Goal: Task Accomplishment & Management: Use online tool/utility

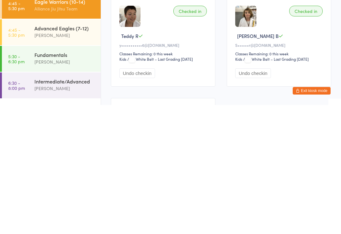
click at [67, 180] on div "Fundamentals" at bounding box center [64, 183] width 61 height 7
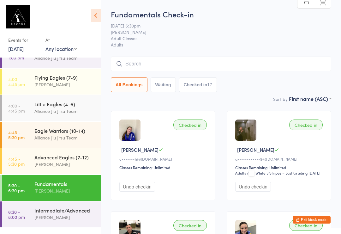
click at [281, 68] on input "search" at bounding box center [221, 64] width 220 height 15
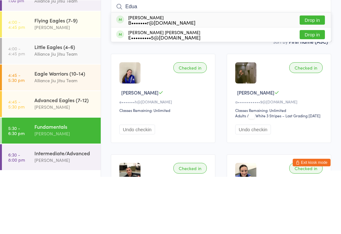
type input "Edua"
click at [318, 87] on button "Drop in" at bounding box center [312, 91] width 25 height 9
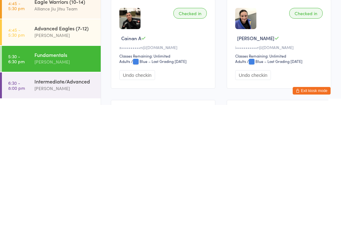
scroll to position [86, 0]
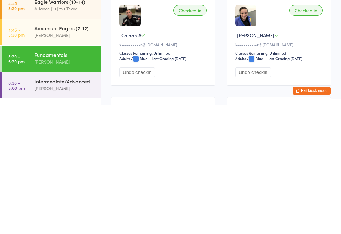
click at [39, 214] on div "[PERSON_NAME]" at bounding box center [64, 217] width 61 height 7
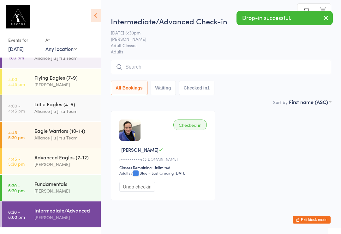
click at [229, 69] on input "search" at bounding box center [221, 67] width 220 height 15
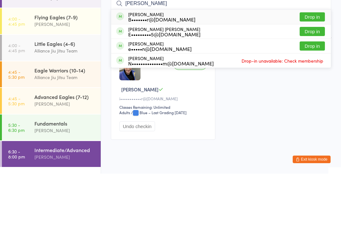
type input "[PERSON_NAME]"
click at [312, 87] on button "Drop in" at bounding box center [312, 91] width 25 height 9
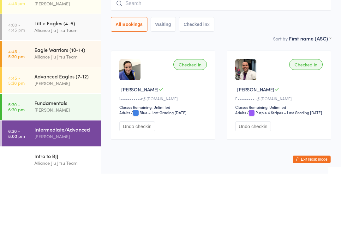
scroll to position [116, 0]
click at [71, 160] on div "Fundamentals" at bounding box center [64, 163] width 61 height 7
